Goal: Transaction & Acquisition: Purchase product/service

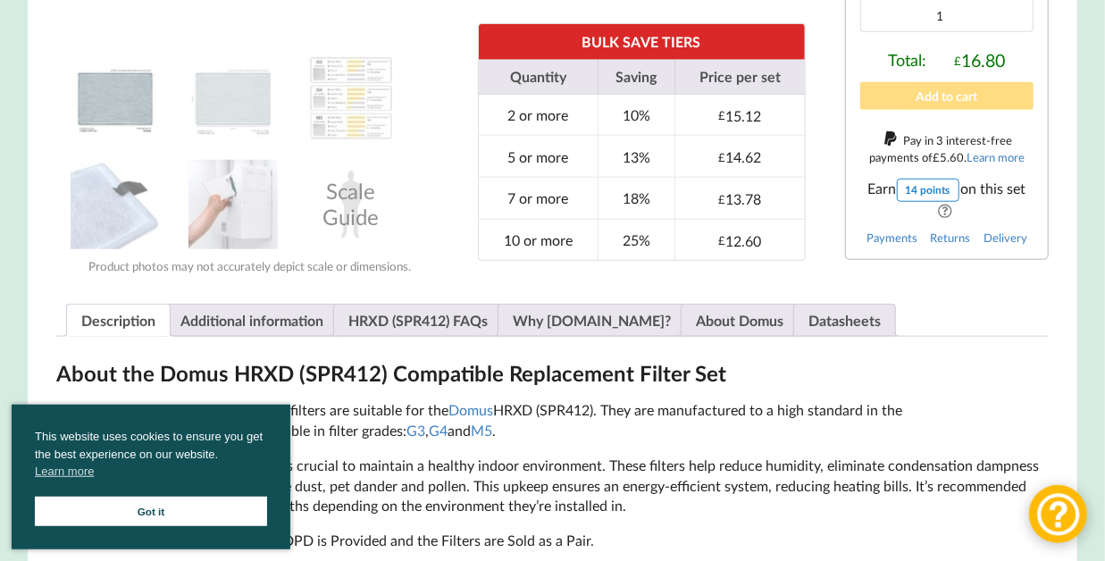
scroll to position [707, 0]
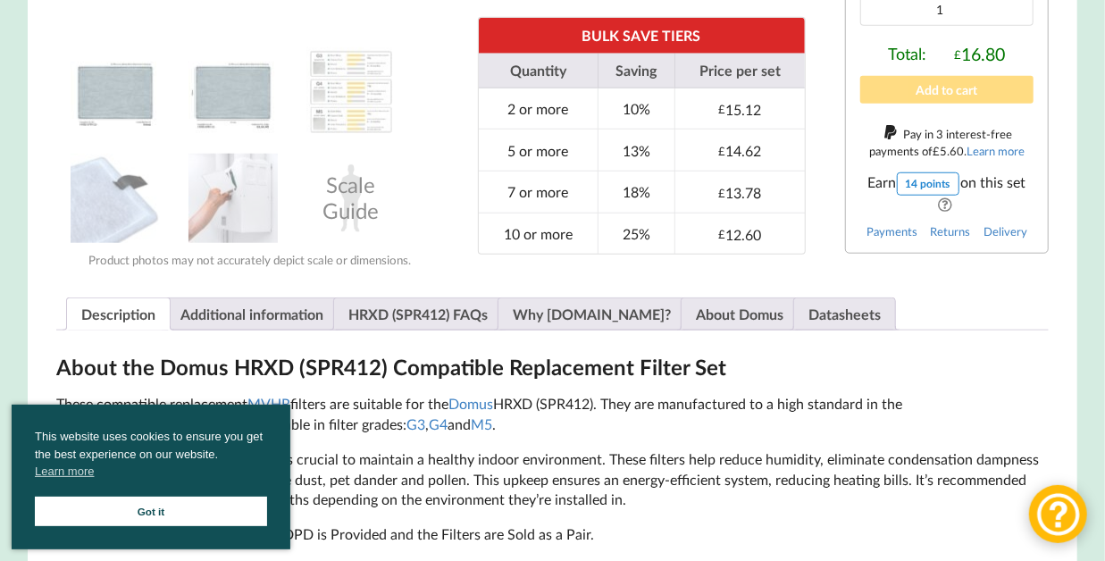
click at [246, 113] on img at bounding box center [232, 91] width 89 height 89
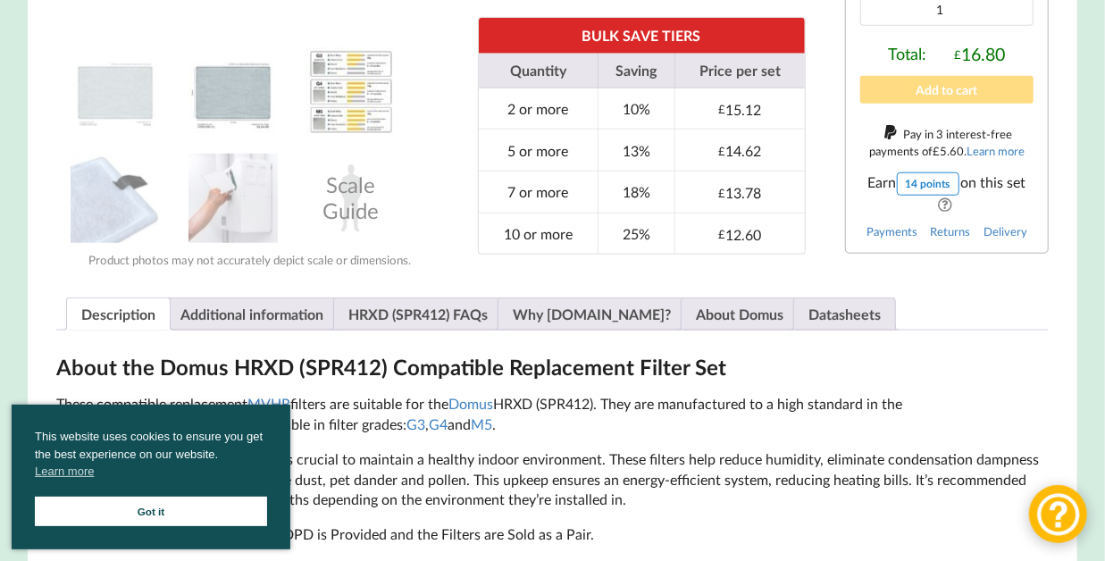
click at [355, 84] on img at bounding box center [350, 91] width 89 height 89
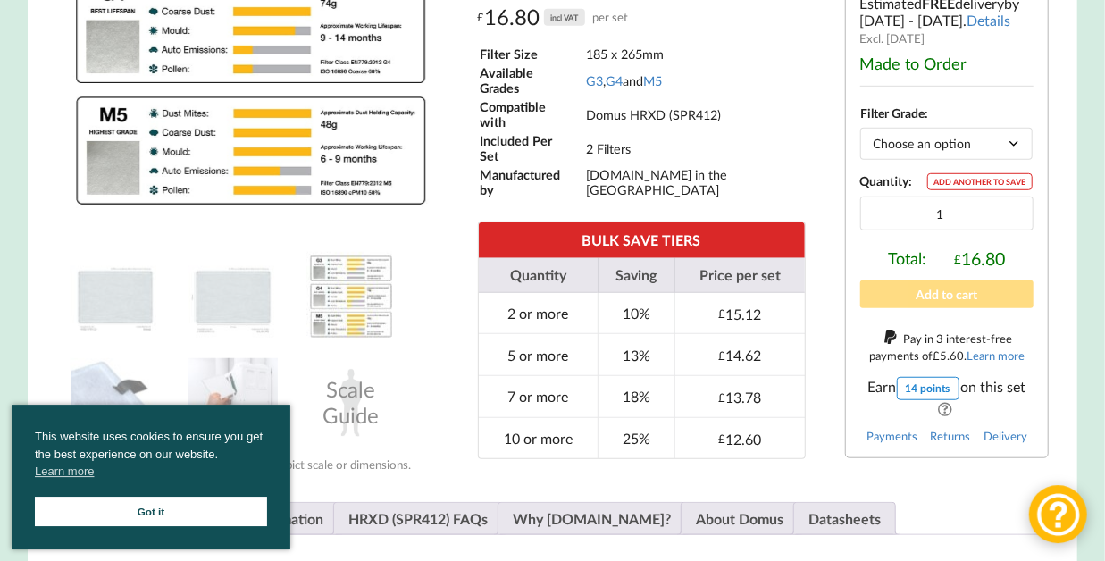
scroll to position [530, 0]
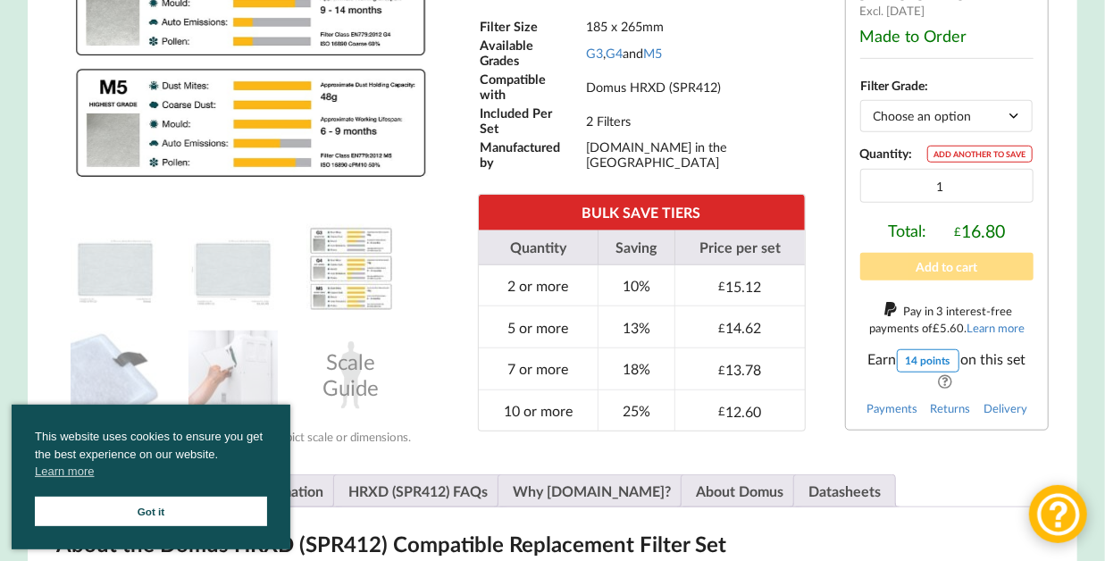
click at [192, 497] on link "Got it" at bounding box center [151, 511] width 232 height 29
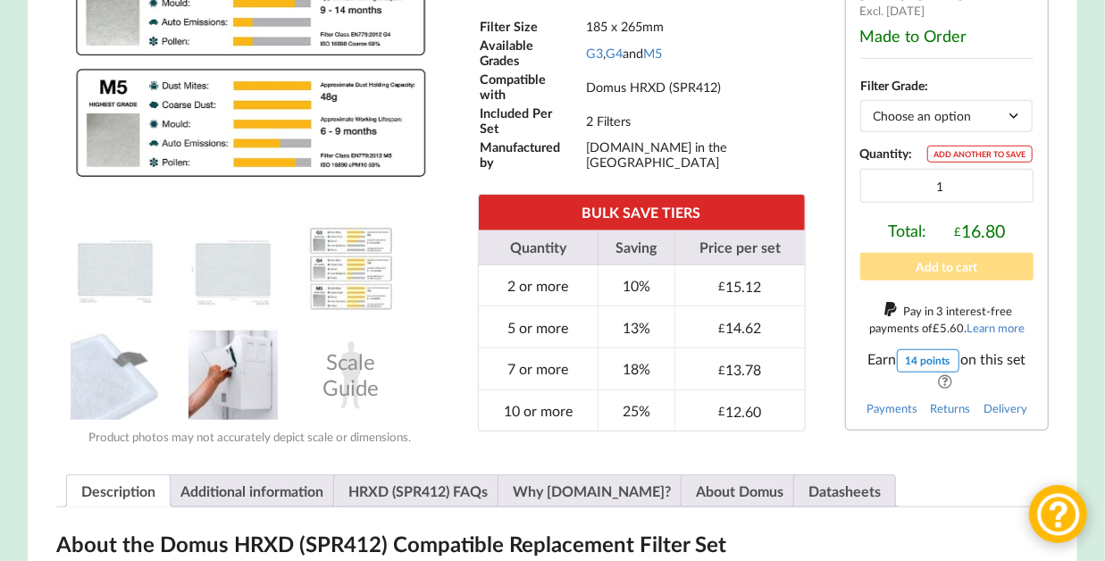
click at [233, 396] on img at bounding box center [232, 374] width 89 height 89
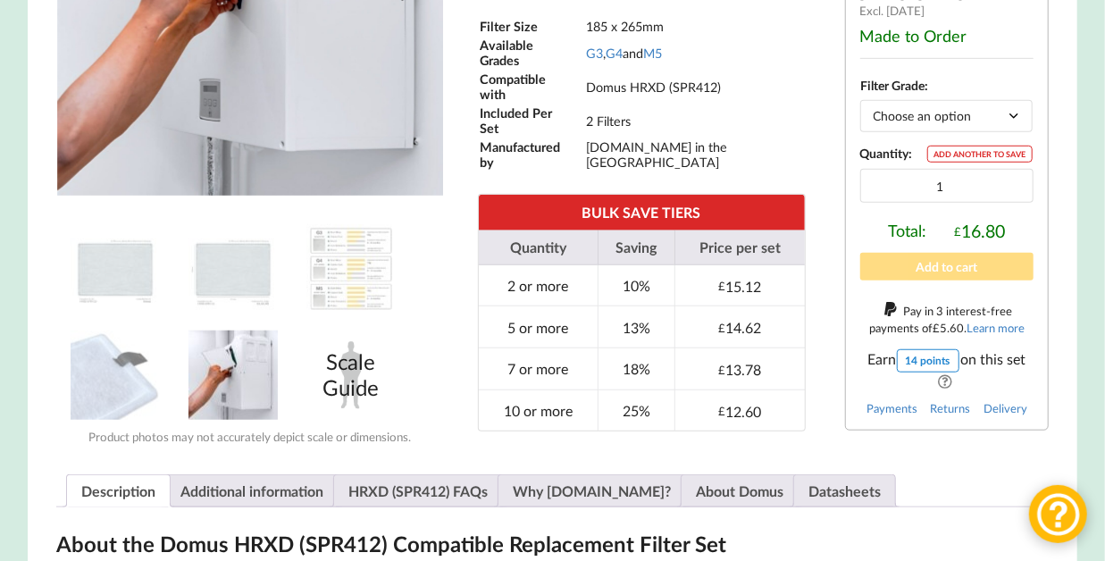
click at [355, 404] on div "Scale Guide" at bounding box center [350, 374] width 89 height 89
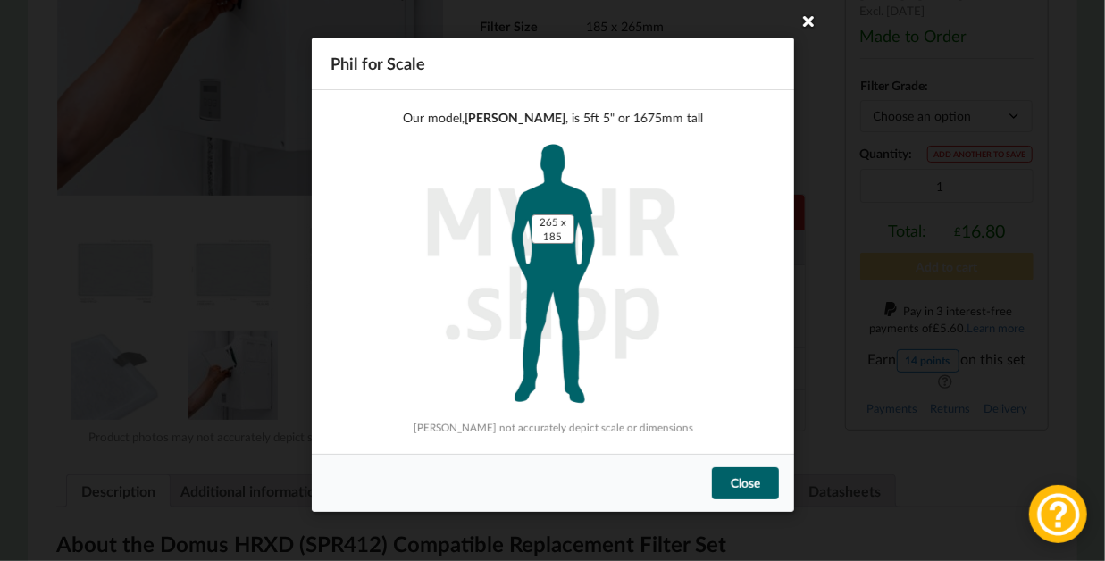
click at [810, 21] on icon at bounding box center [808, 20] width 29 height 29
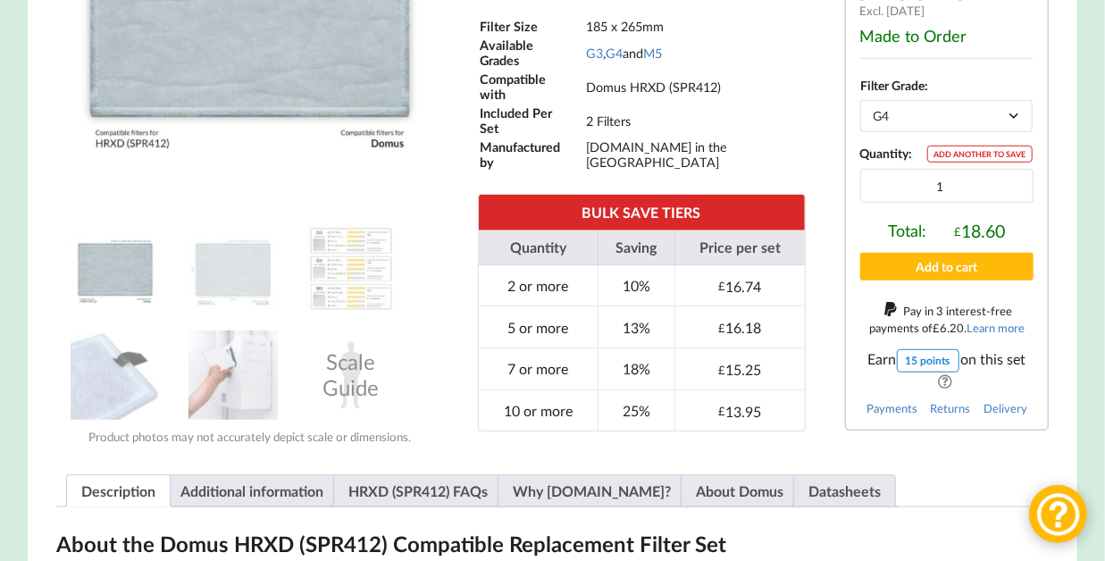
click at [860, 100] on select "Choose an option G3 G4 M5" at bounding box center [946, 115] width 172 height 31
select select "G3"
click at [1011, 203] on input "2" at bounding box center [946, 186] width 173 height 34
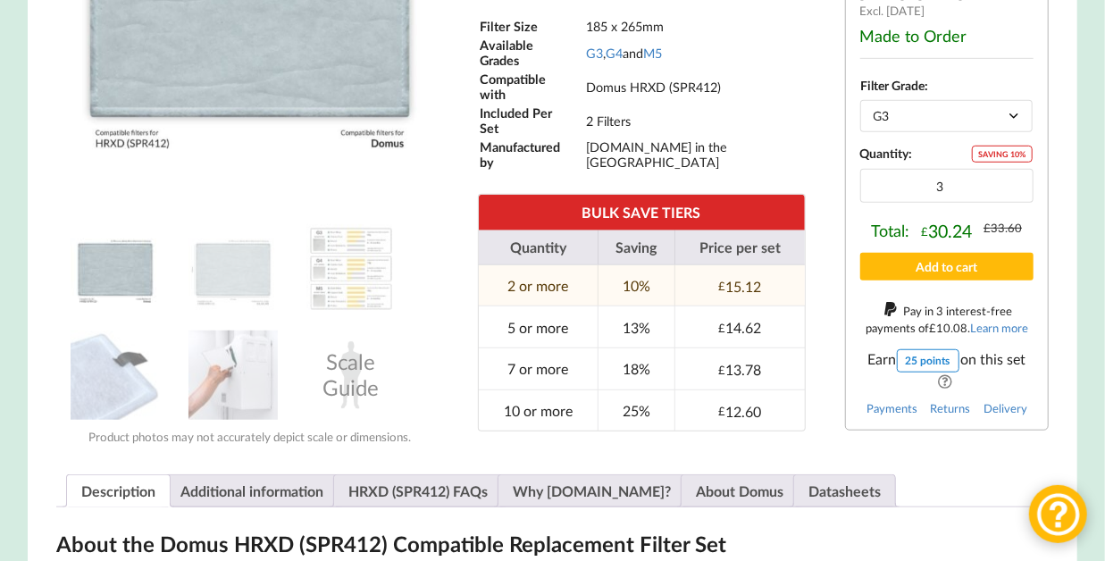
type input "3"
click at [1011, 203] on input "3" at bounding box center [946, 186] width 173 height 34
click at [860, 100] on select "Choose an option G3 G4 M5" at bounding box center [946, 115] width 172 height 31
select select "G3"
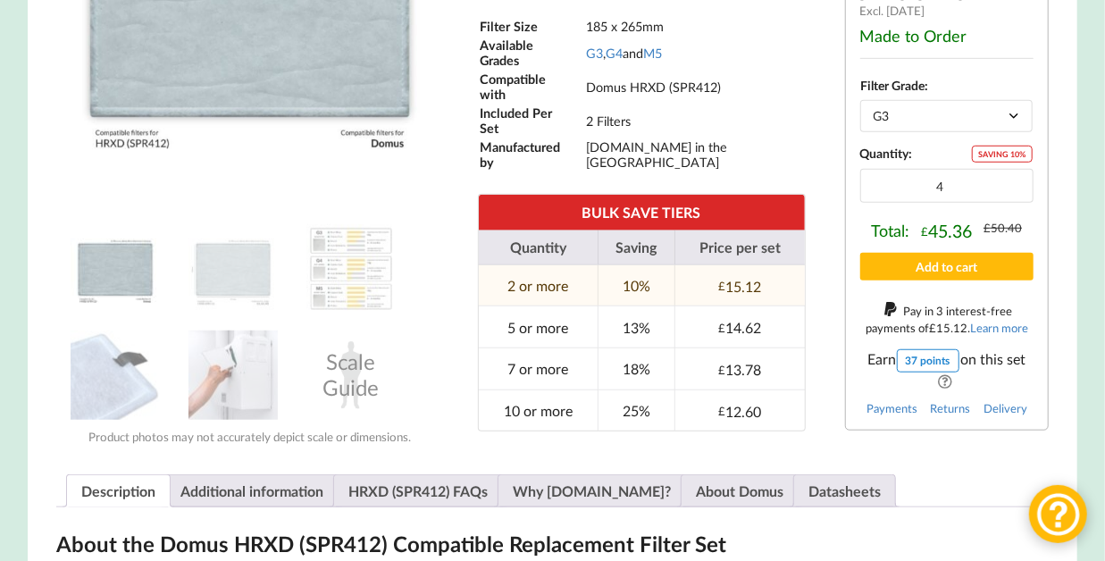
click at [1011, 203] on input "4" at bounding box center [946, 186] width 173 height 34
click at [1011, 203] on input "5" at bounding box center [946, 186] width 173 height 34
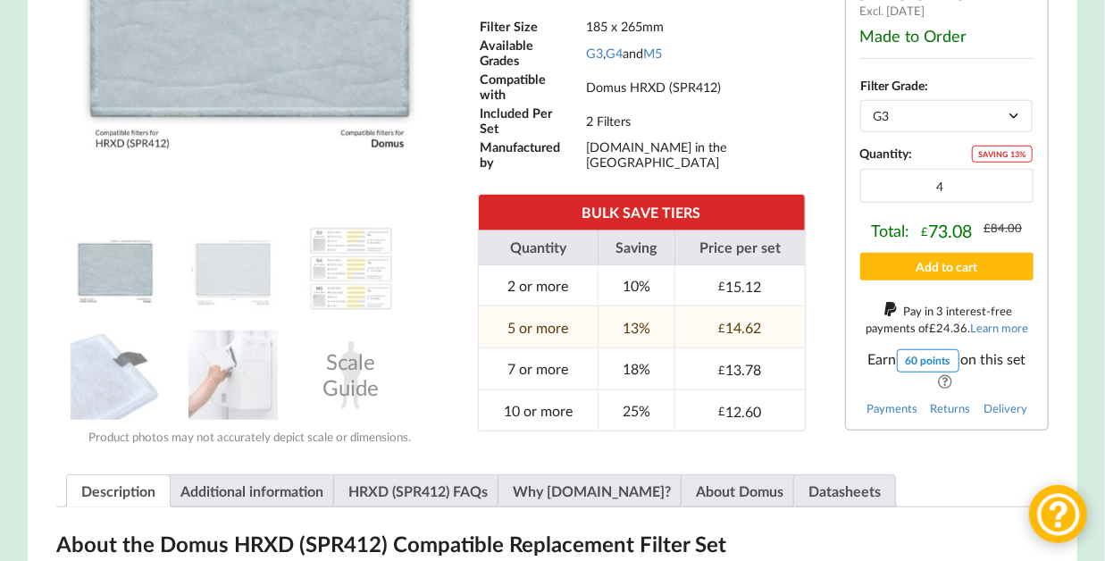
click at [1014, 203] on input "4" at bounding box center [946, 186] width 173 height 34
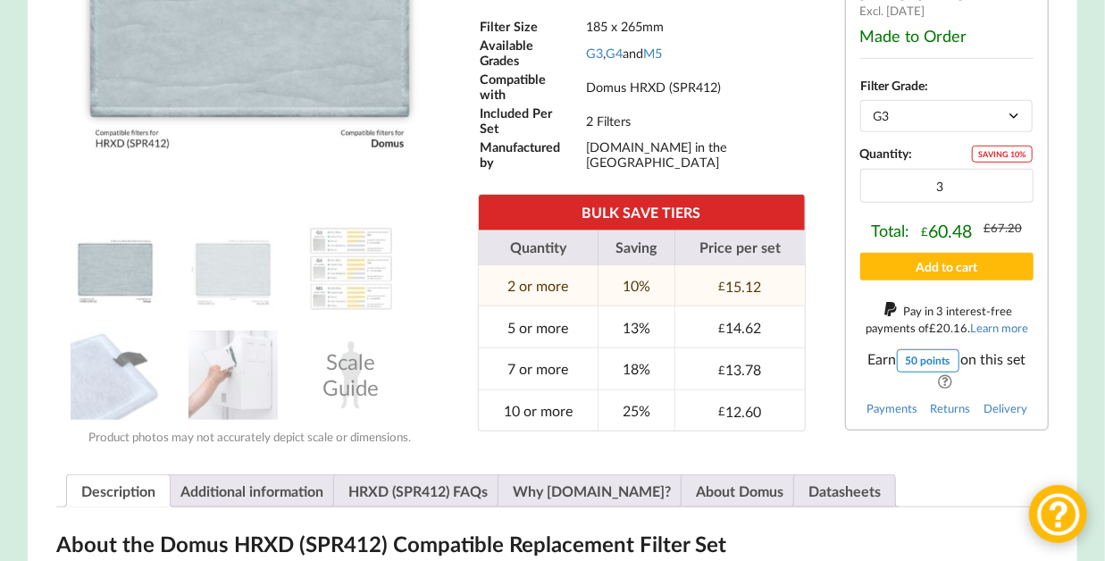
click at [1014, 203] on input "3" at bounding box center [946, 186] width 173 height 34
type input "2"
click at [1014, 203] on input "2" at bounding box center [946, 186] width 173 height 34
click at [985, 280] on button "Add to cart" at bounding box center [946, 267] width 173 height 28
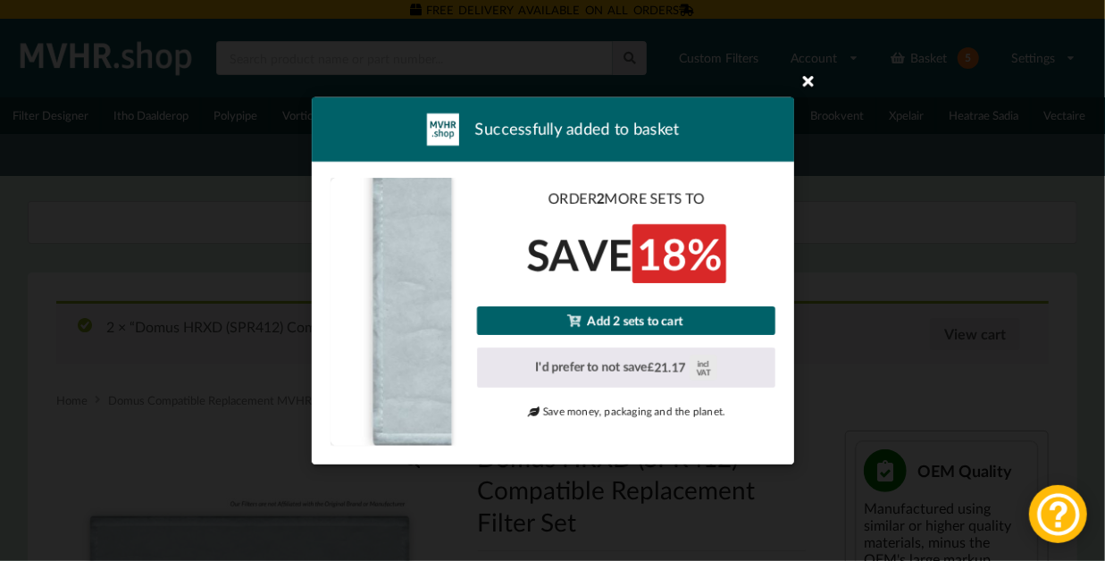
click at [813, 78] on icon at bounding box center [808, 80] width 29 height 29
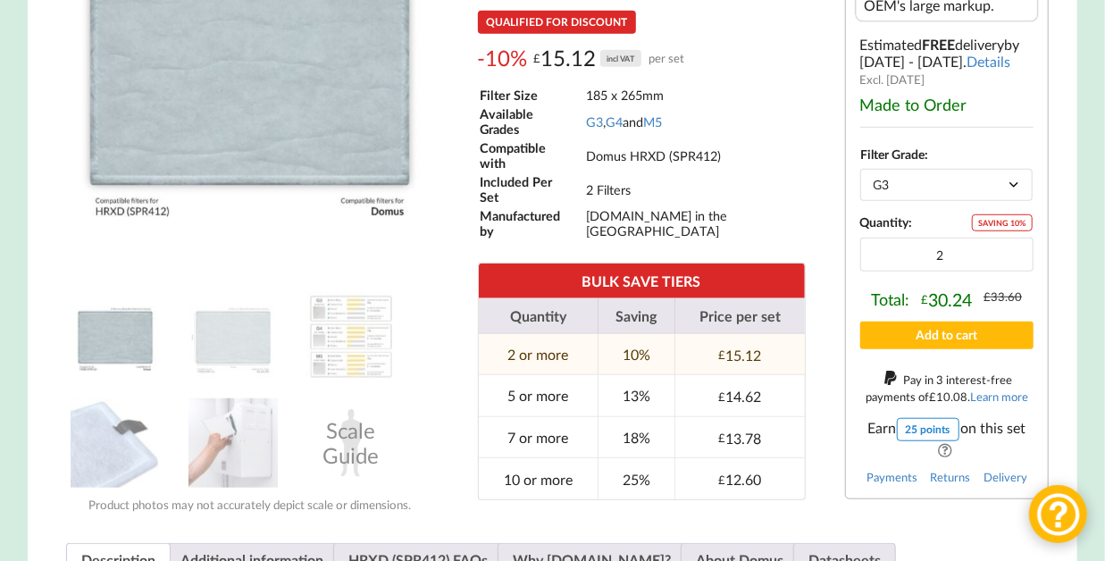
scroll to position [707, 0]
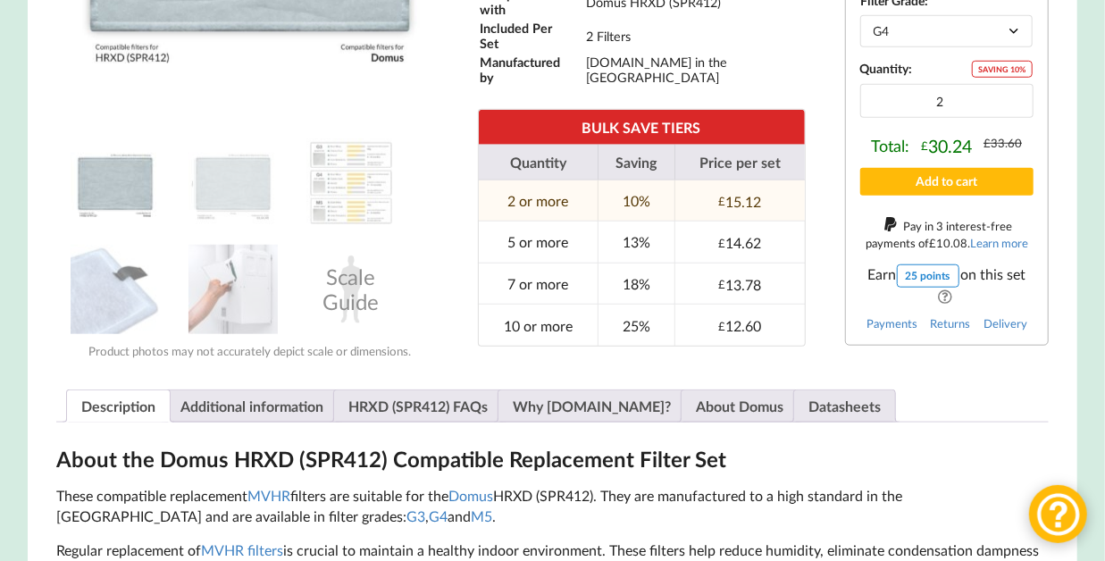
select select "G4"
click at [945, 196] on button "Add to cart" at bounding box center [946, 182] width 173 height 28
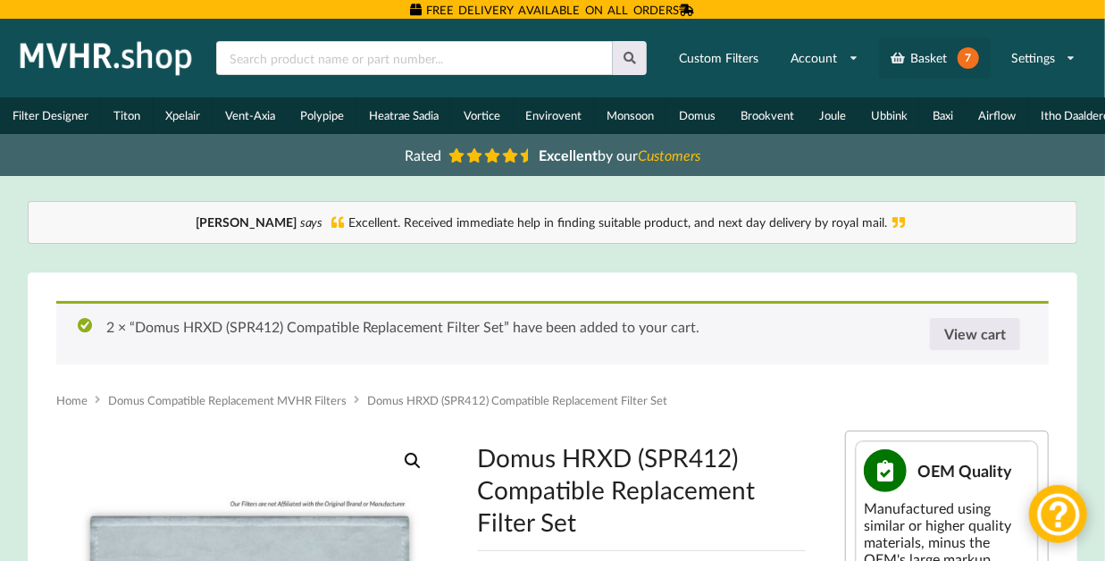
click at [947, 56] on link "Basket 7" at bounding box center [935, 58] width 112 height 41
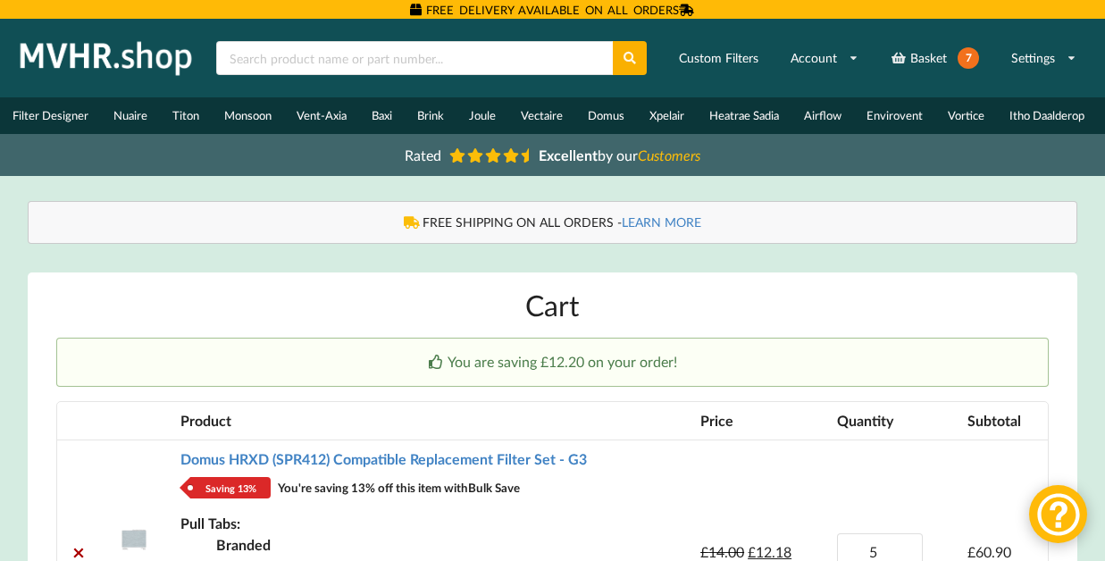
scroll to position [354, 0]
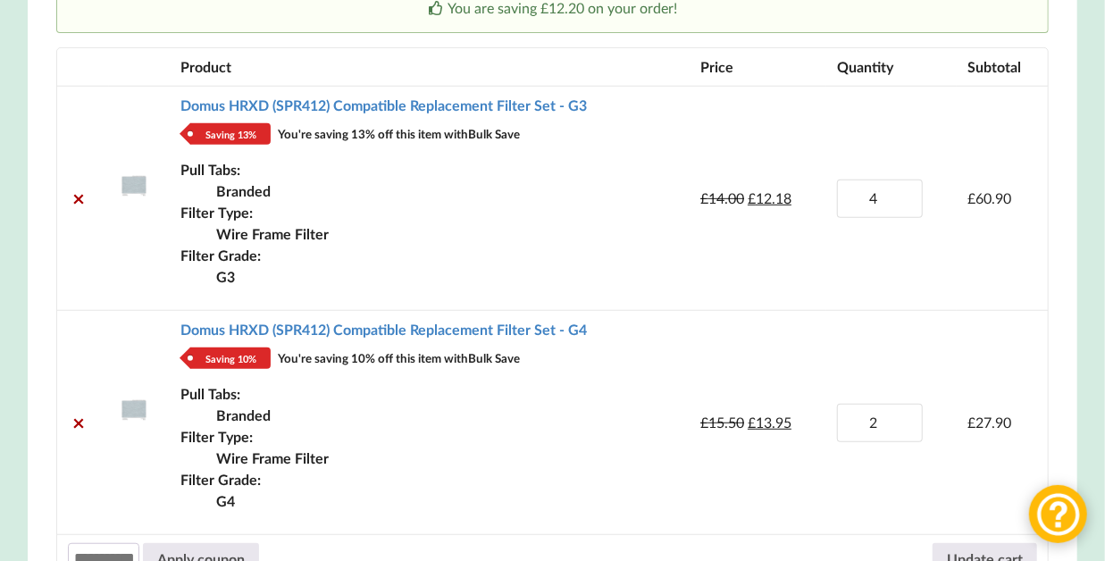
click at [906, 218] on input "4" at bounding box center [880, 198] width 86 height 38
type input "3"
click at [906, 218] on input "3" at bounding box center [880, 198] width 86 height 38
type input "3"
click at [906, 437] on input "3" at bounding box center [880, 423] width 86 height 38
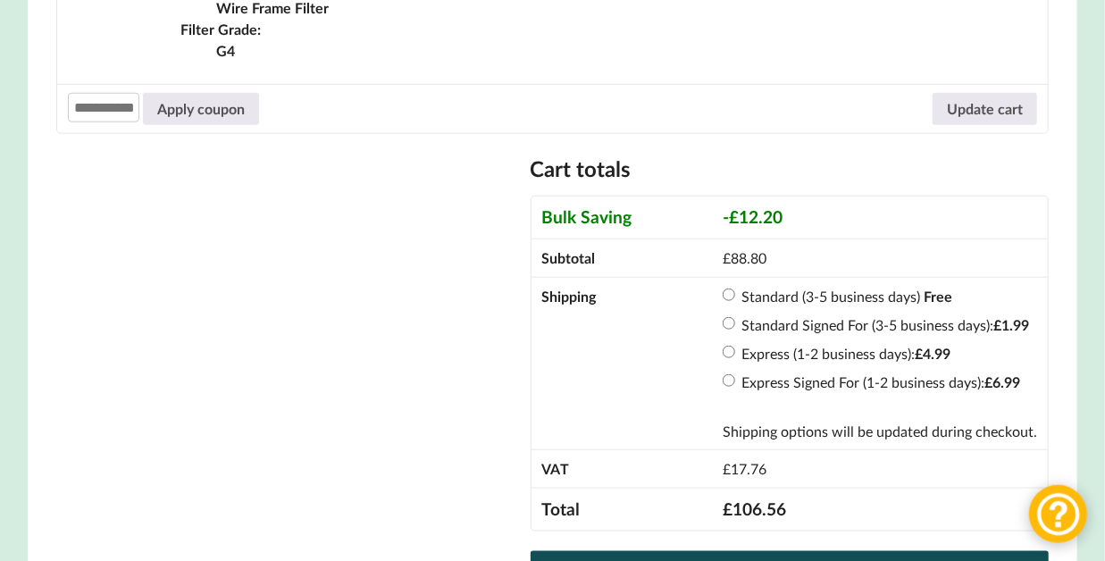
scroll to position [707, 0]
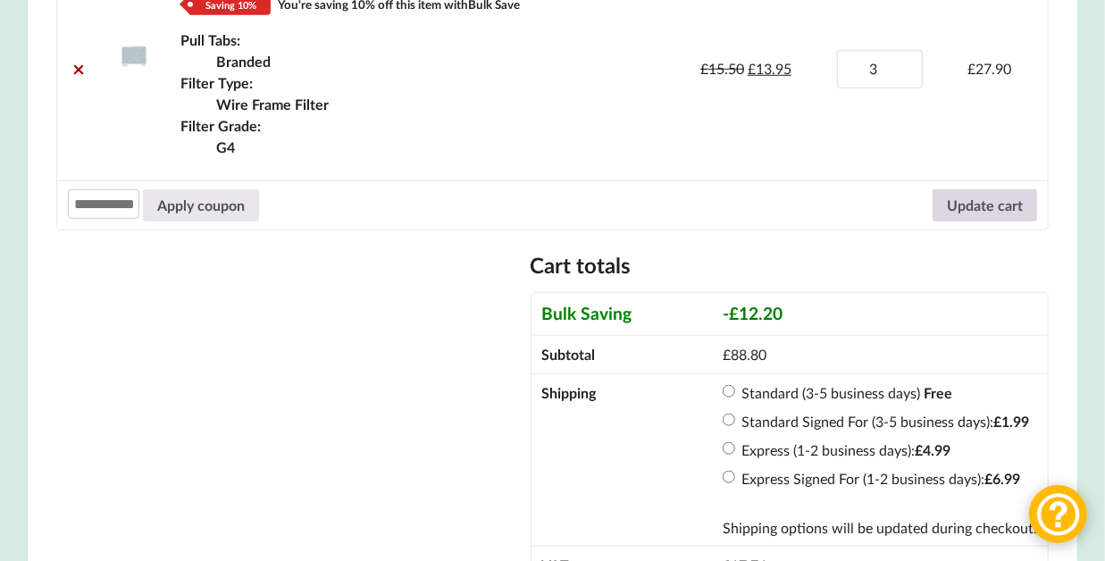
click at [1020, 221] on button "Update cart" at bounding box center [984, 205] width 104 height 32
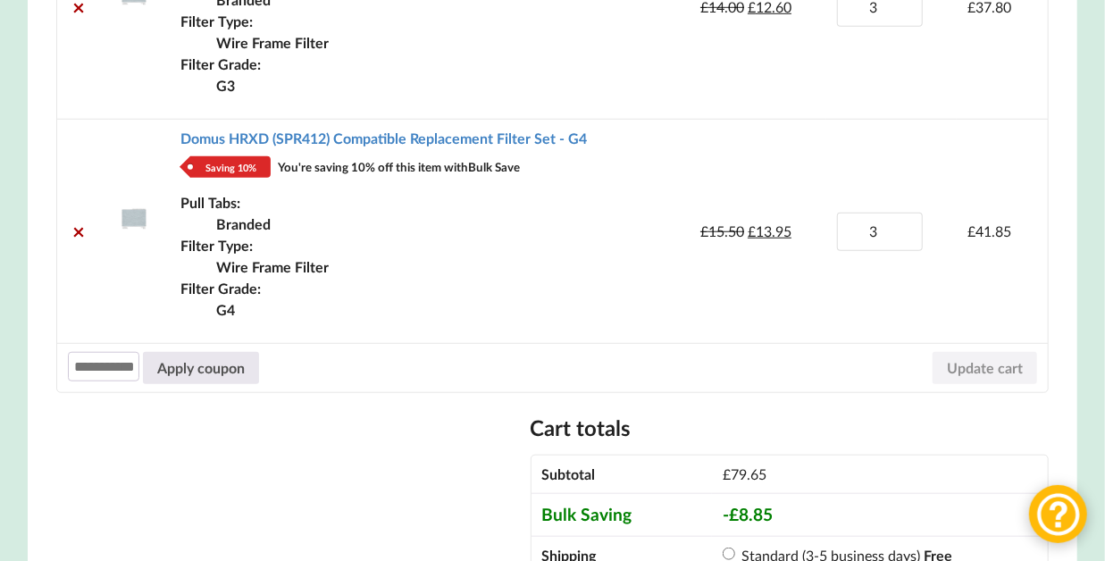
scroll to position [444, 0]
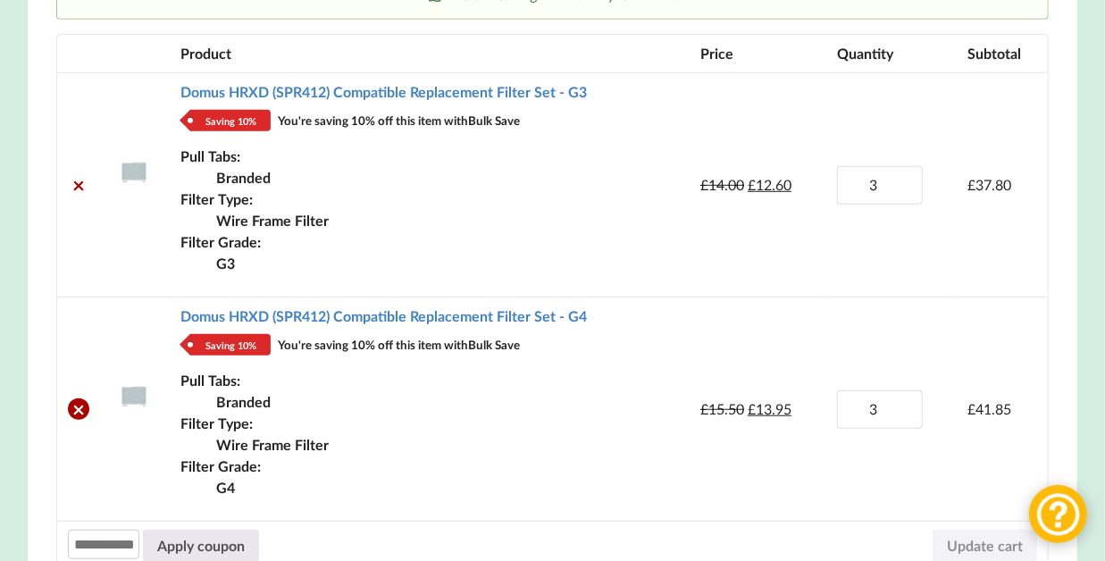
click at [79, 420] on link "×" at bounding box center [78, 408] width 21 height 21
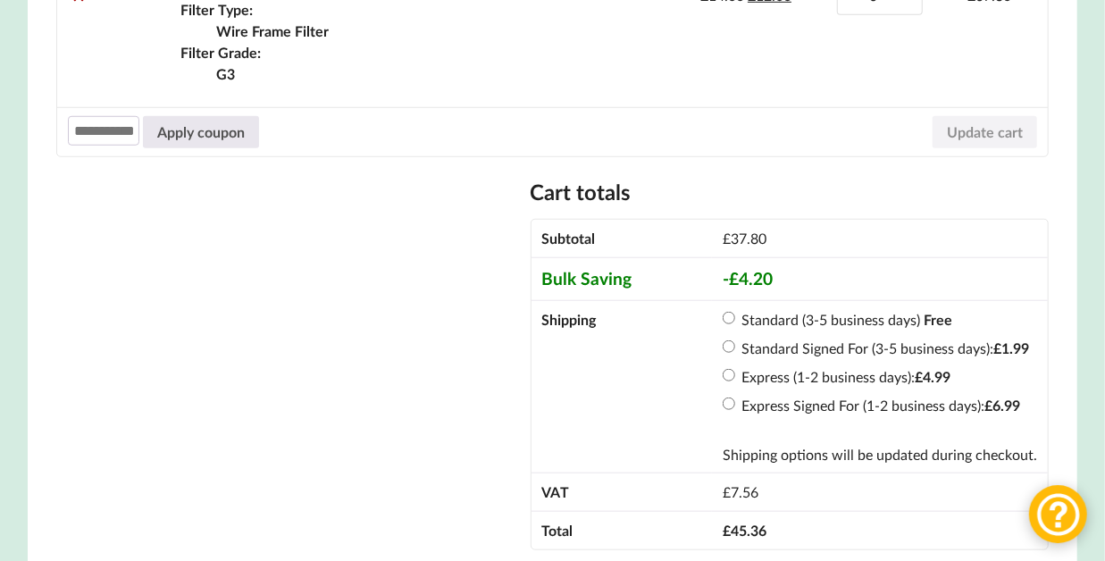
scroll to position [798, 0]
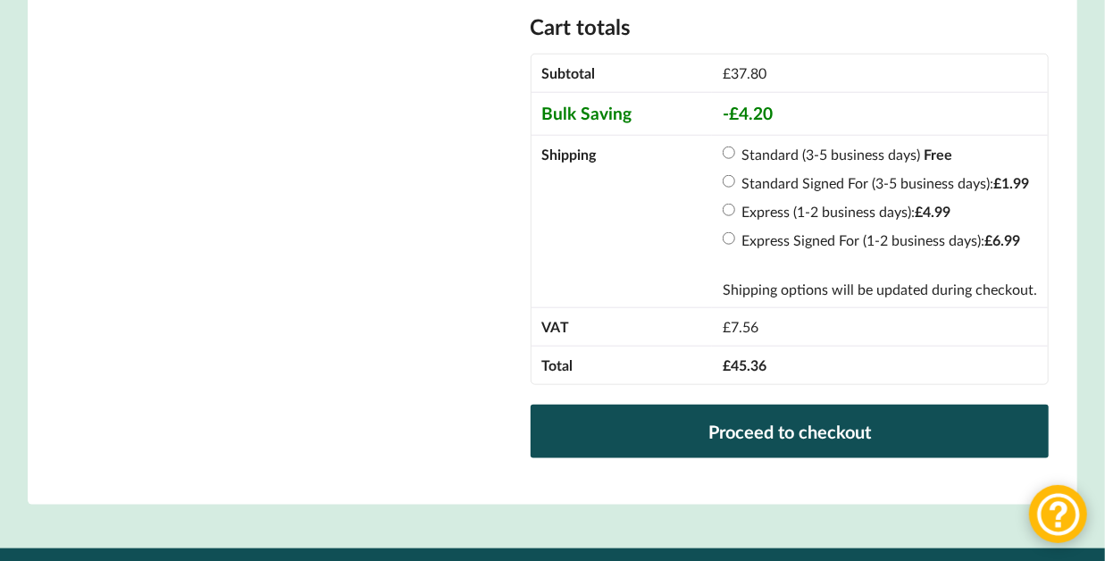
click at [835, 458] on link "Proceed to checkout" at bounding box center [789, 432] width 518 height 54
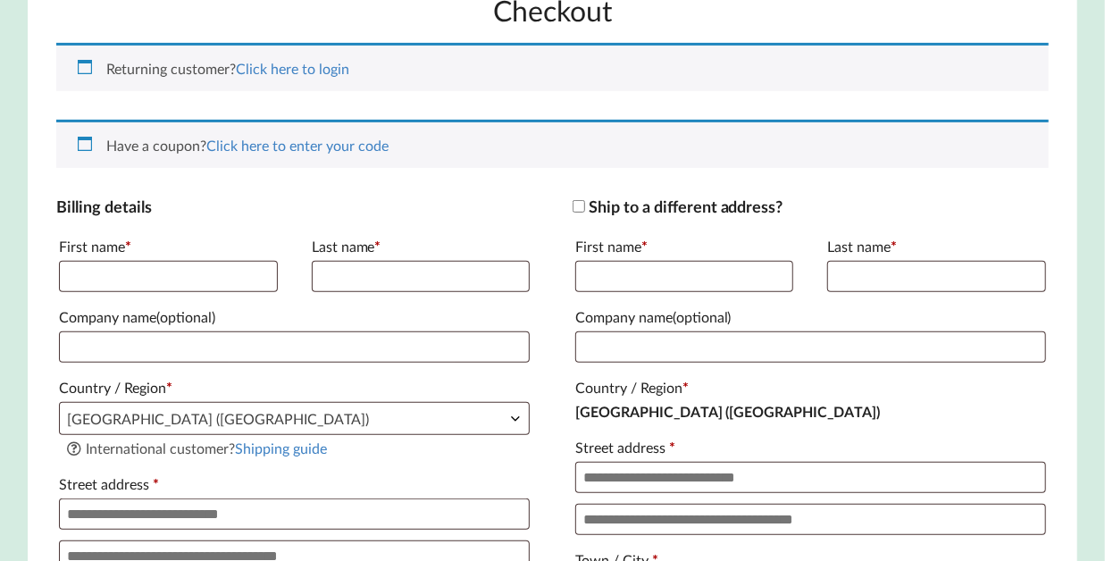
scroll to position [354, 0]
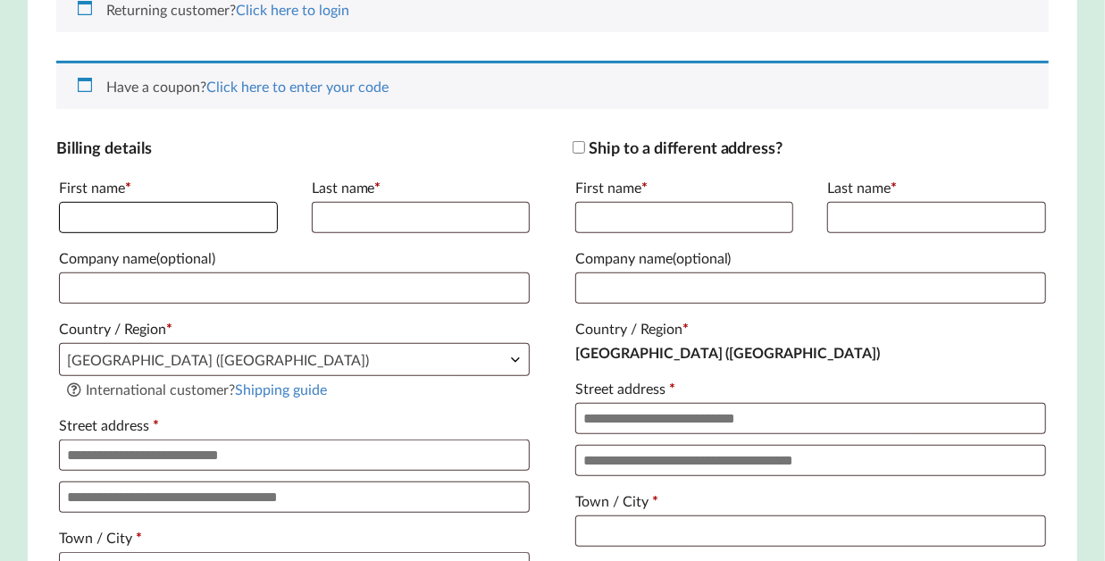
click at [100, 233] on input "First name *" at bounding box center [168, 217] width 219 height 31
type input "******"
type input "**********"
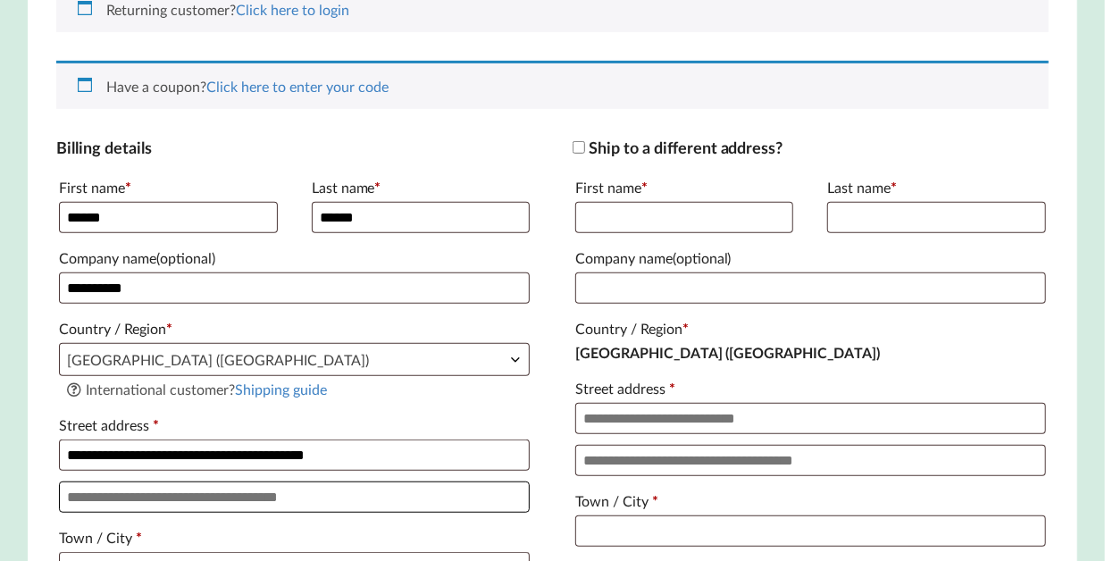
type input "**********"
type input "******"
type input "**********"
type input "[PERSON_NAME][EMAIL_ADDRESS][DOMAIN_NAME]"
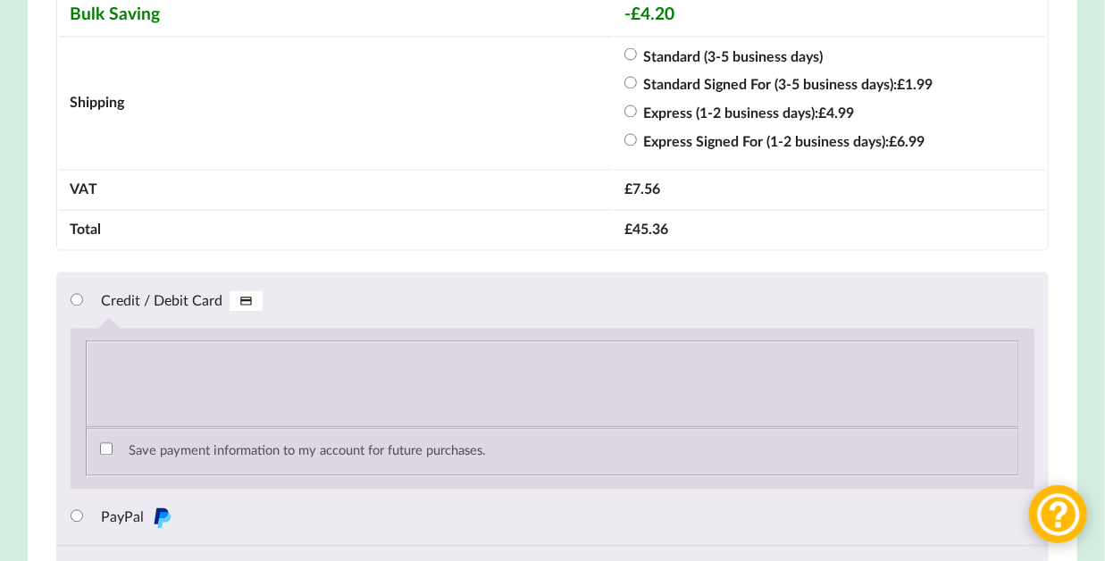
scroll to position [1592, 0]
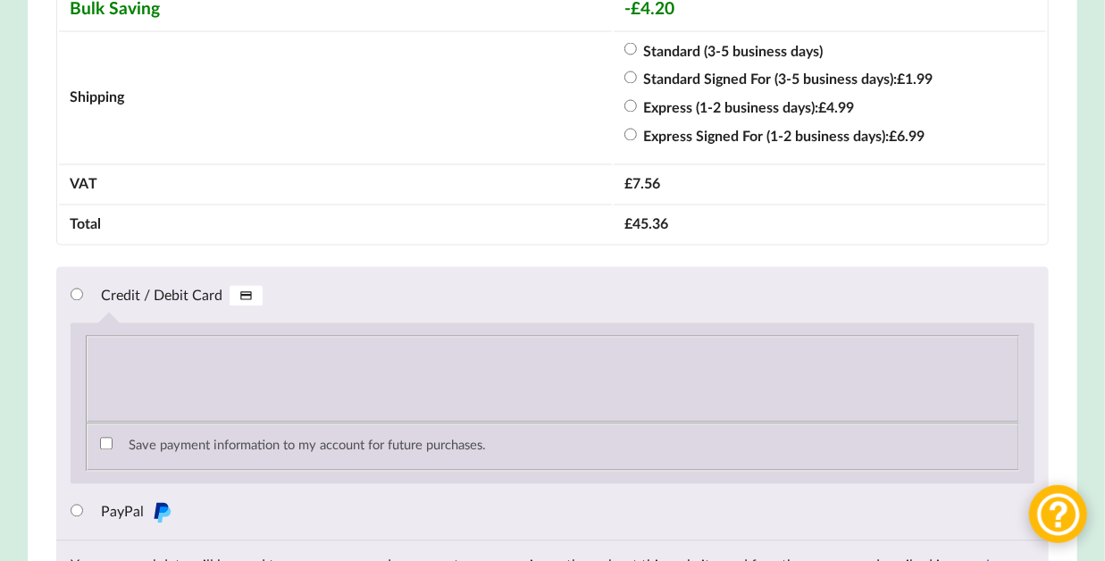
click at [250, 307] on img "Checkout" at bounding box center [245, 296] width 33 height 21
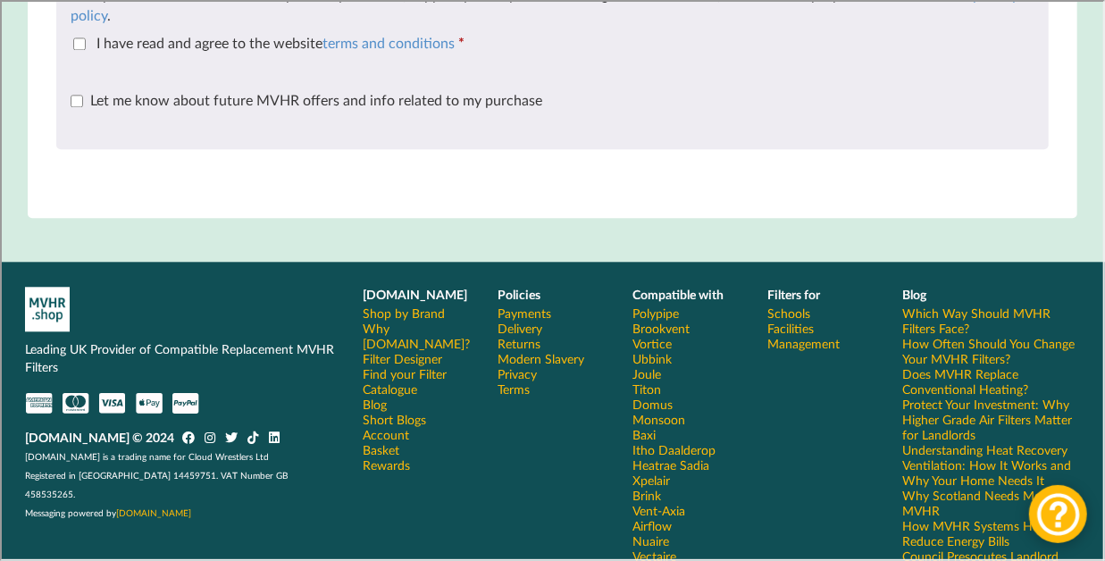
scroll to position [1970, 0]
